Goal: Find specific page/section: Find specific page/section

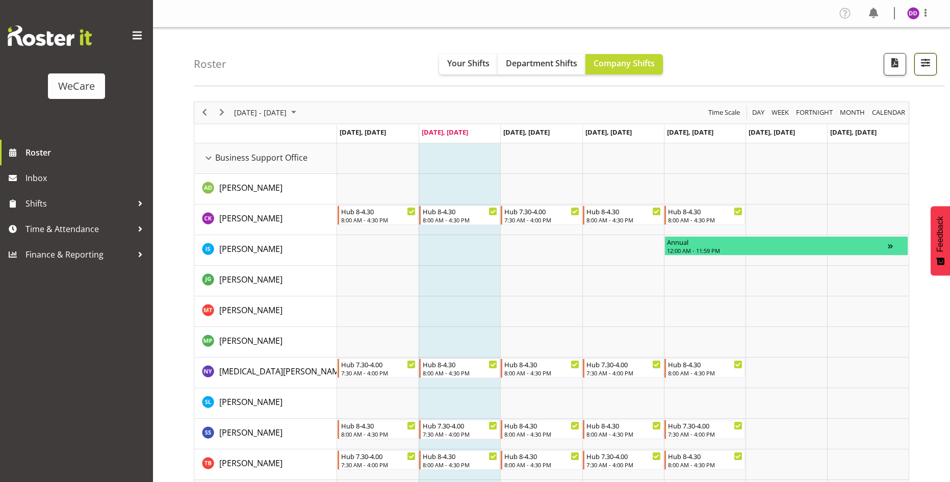
click at [926, 62] on span "button" at bounding box center [925, 62] width 13 height 13
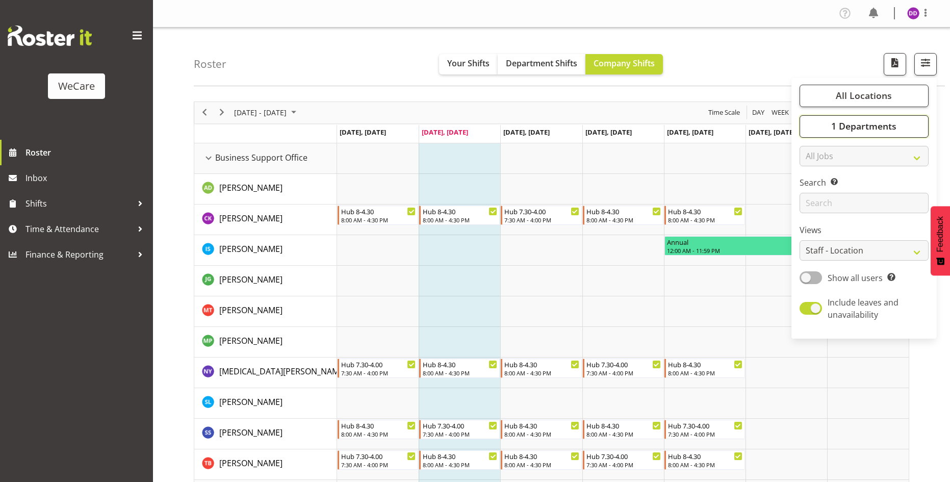
click at [895, 126] on span "1 Departments" at bounding box center [863, 126] width 65 height 12
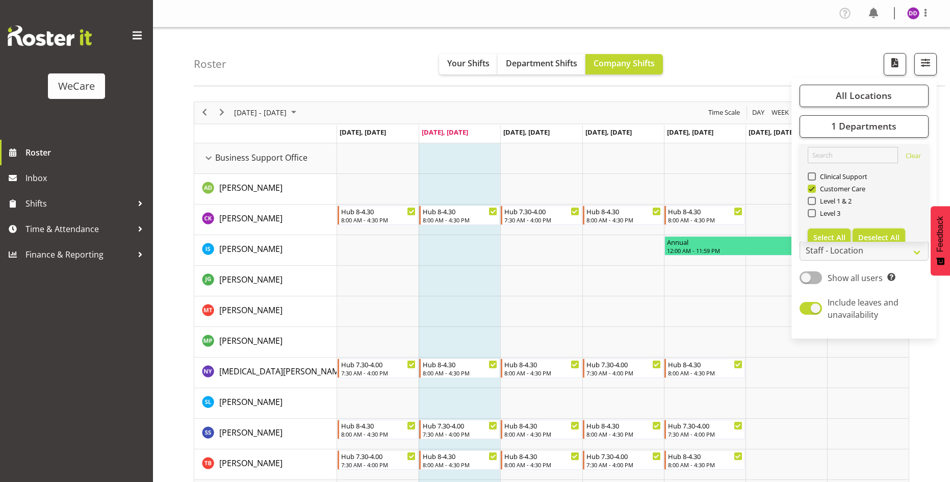
click at [876, 234] on span "Deselect All" at bounding box center [878, 238] width 41 height 10
checkbox input "false"
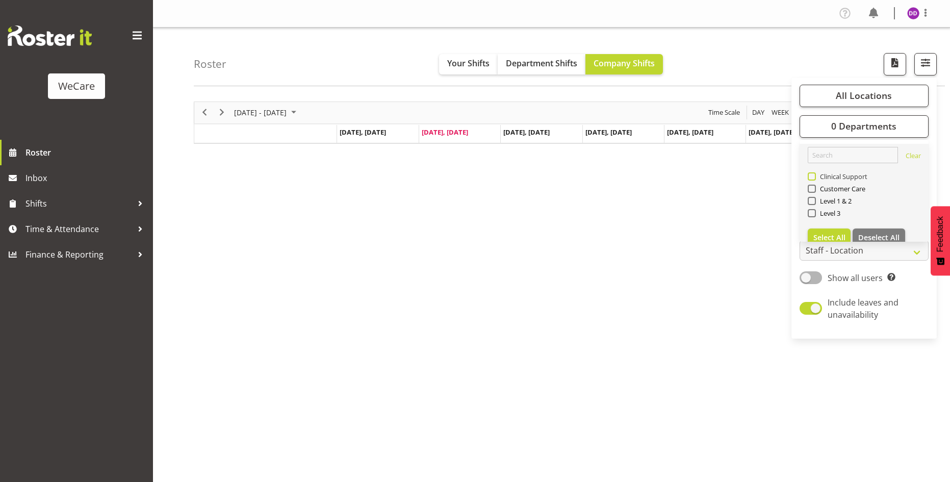
click at [830, 174] on span "Clinical Support" at bounding box center [842, 176] width 52 height 8
click at [815, 174] on input "Clinical Support" at bounding box center [811, 176] width 7 height 7
checkbox input "true"
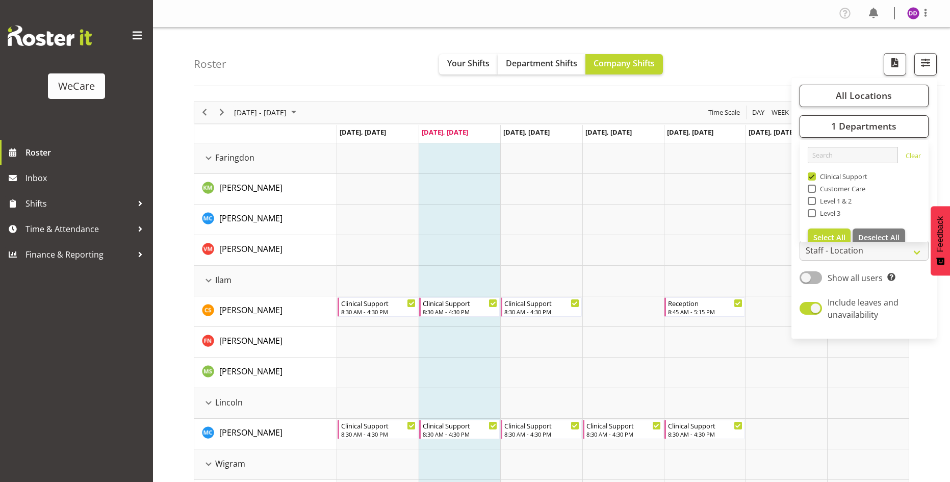
click at [744, 48] on div "Roster Your Shifts Department Shifts Company Shifts All Locations Clear Busines…" at bounding box center [569, 57] width 751 height 59
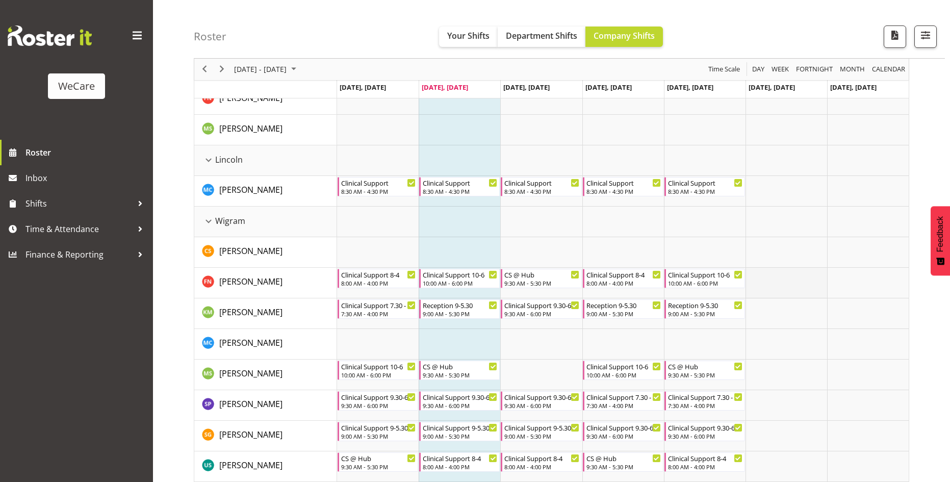
scroll to position [282, 0]
